Goal: Check status

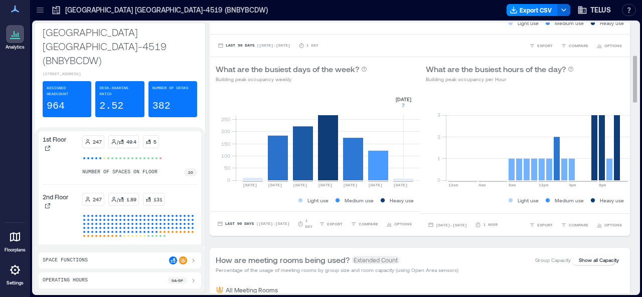
scroll to position [150, 0]
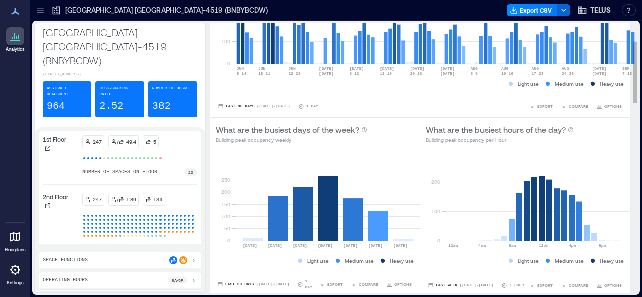
scroll to position [150, 0]
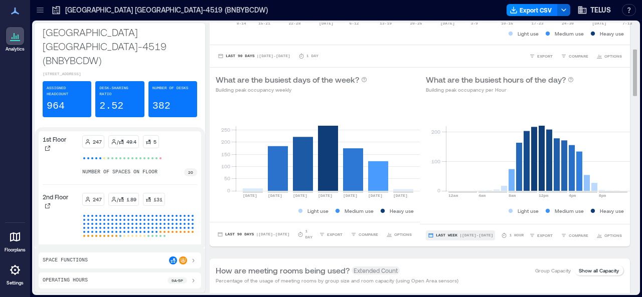
click at [459, 236] on span "| [DATE] - [DATE]" at bounding box center [476, 236] width 34 height 0
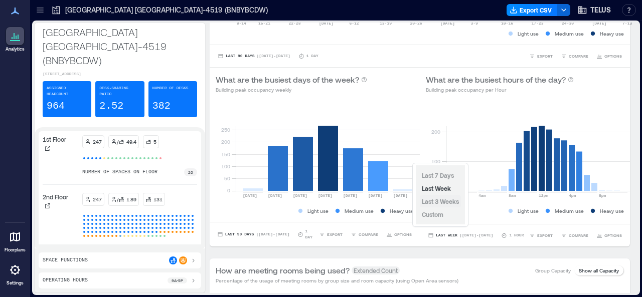
click at [440, 199] on span "Last 3 Weeks" at bounding box center [440, 201] width 37 height 7
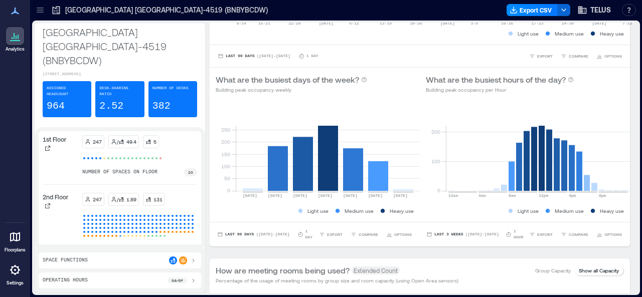
click at [37, 9] on icon at bounding box center [40, 10] width 10 height 10
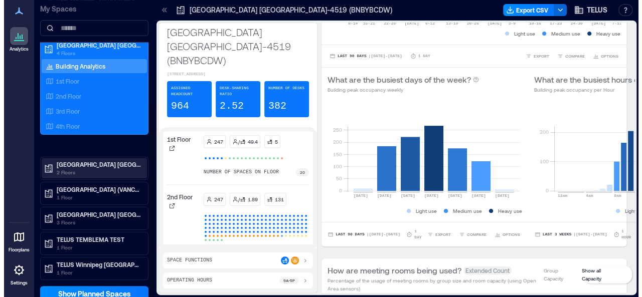
scroll to position [157, 0]
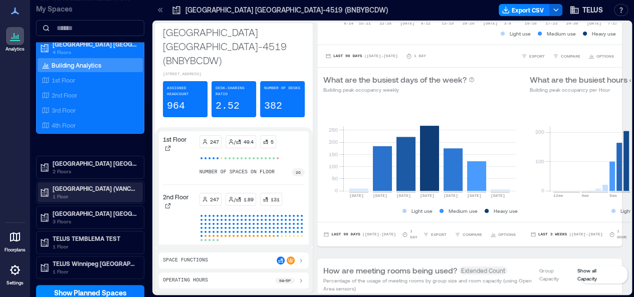
click at [102, 196] on p "1 Floor" at bounding box center [95, 197] width 84 height 8
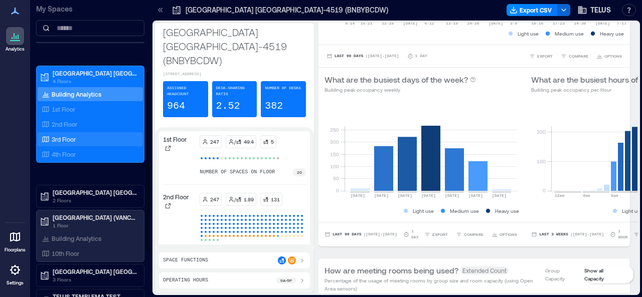
scroll to position [107, 0]
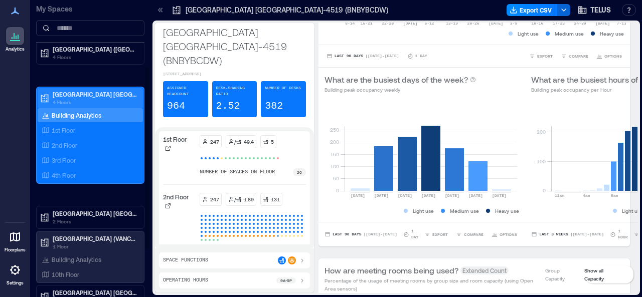
click at [88, 98] on p "4 Floors" at bounding box center [95, 102] width 84 height 8
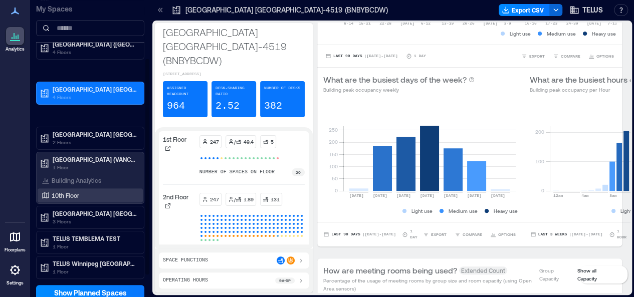
scroll to position [12, 0]
